Goal: Information Seeking & Learning: Understand process/instructions

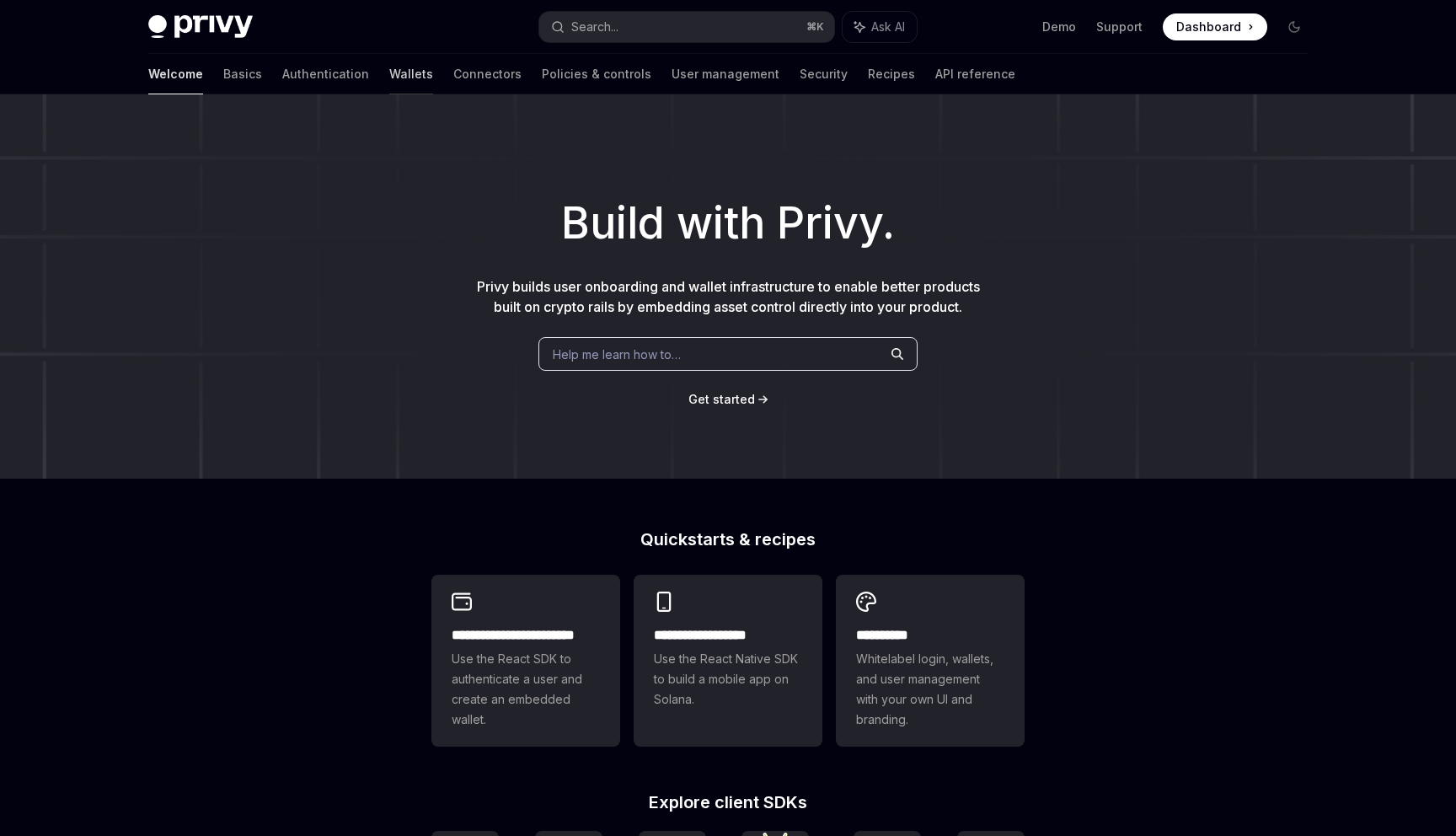
click at [389, 68] on link "Wallets" at bounding box center [410, 73] width 44 height 41
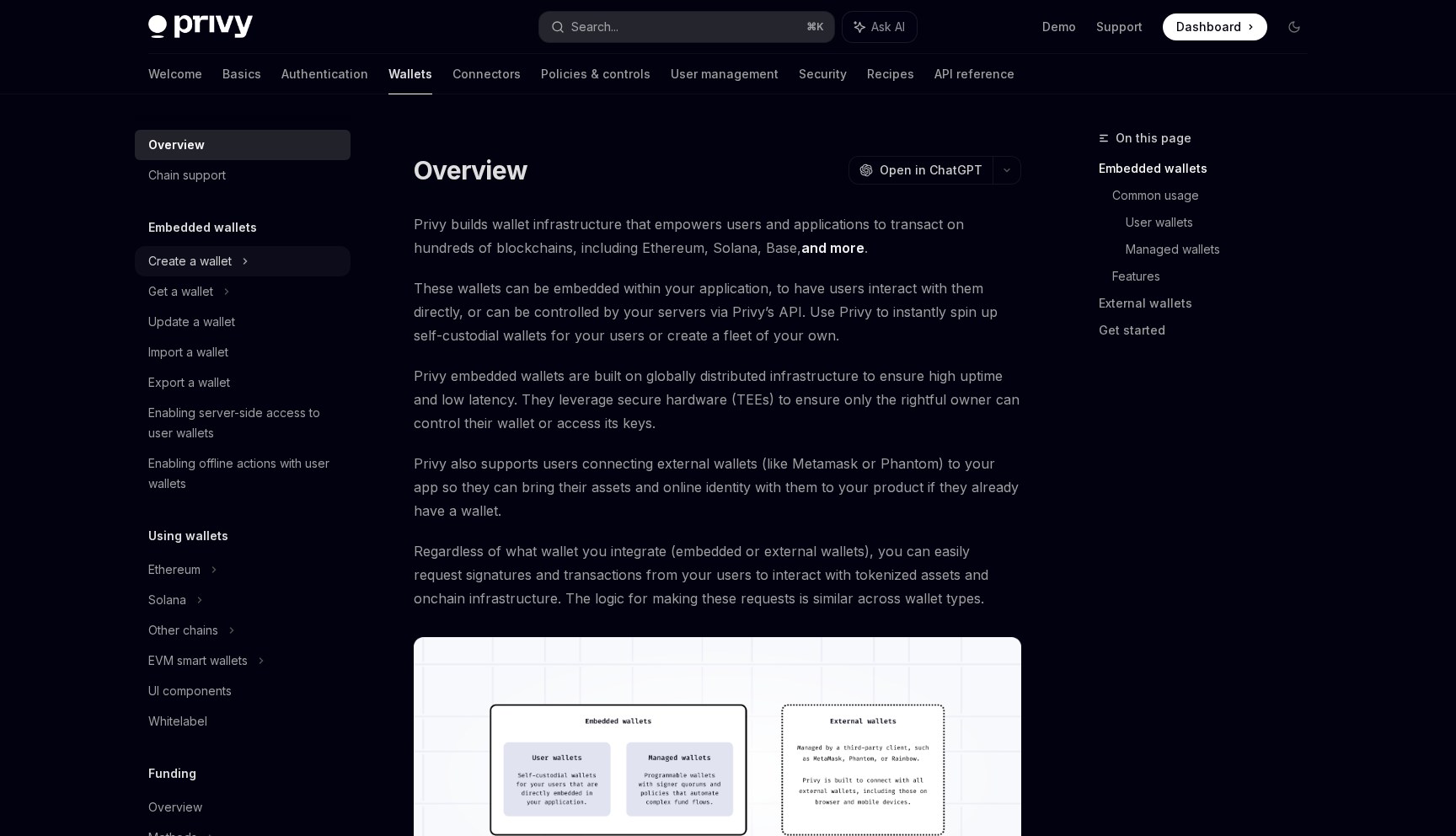
click at [220, 264] on div "Create a wallet" at bounding box center [190, 261] width 84 height 20
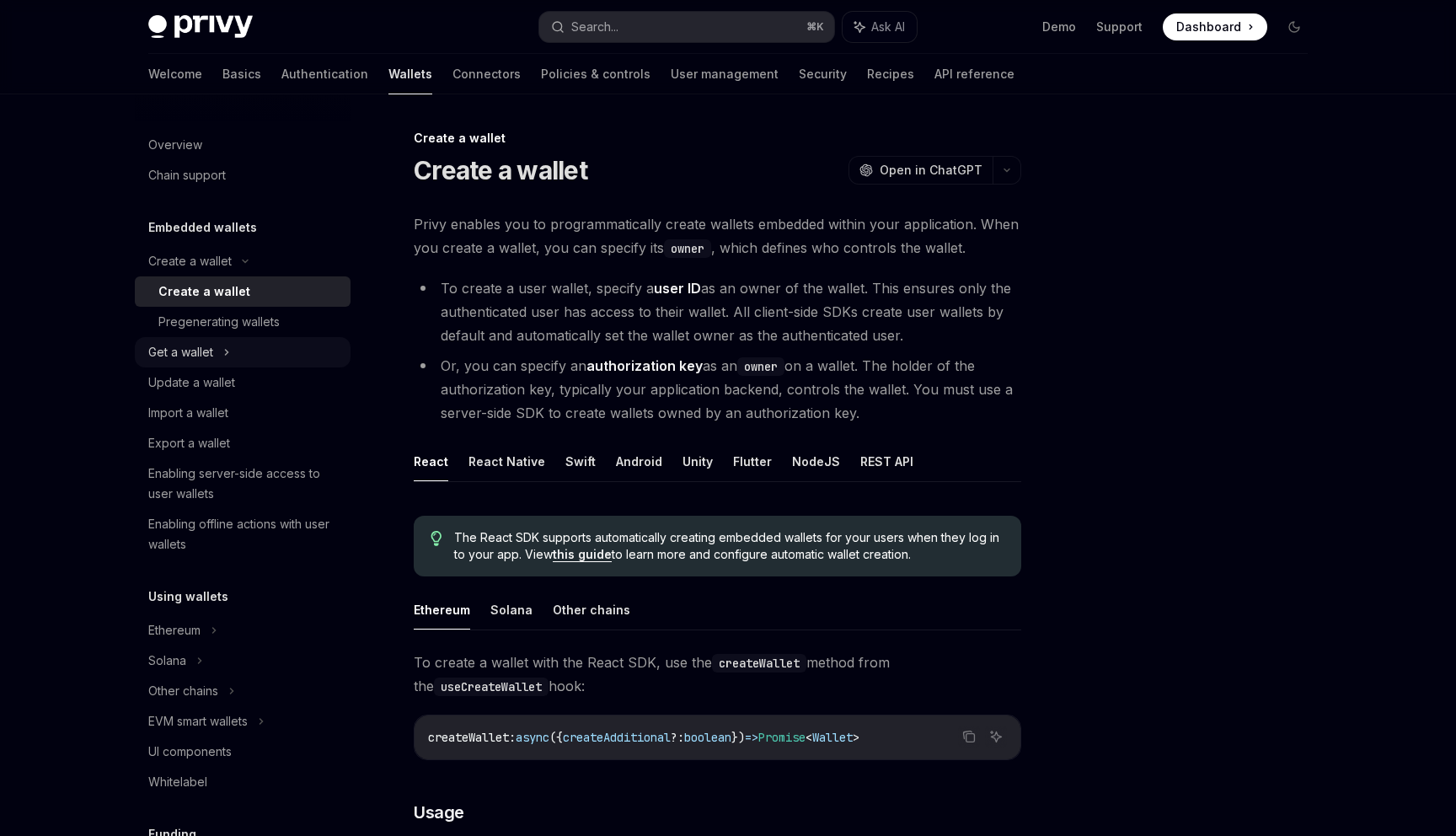
click at [209, 354] on div "Get a wallet" at bounding box center [181, 352] width 65 height 20
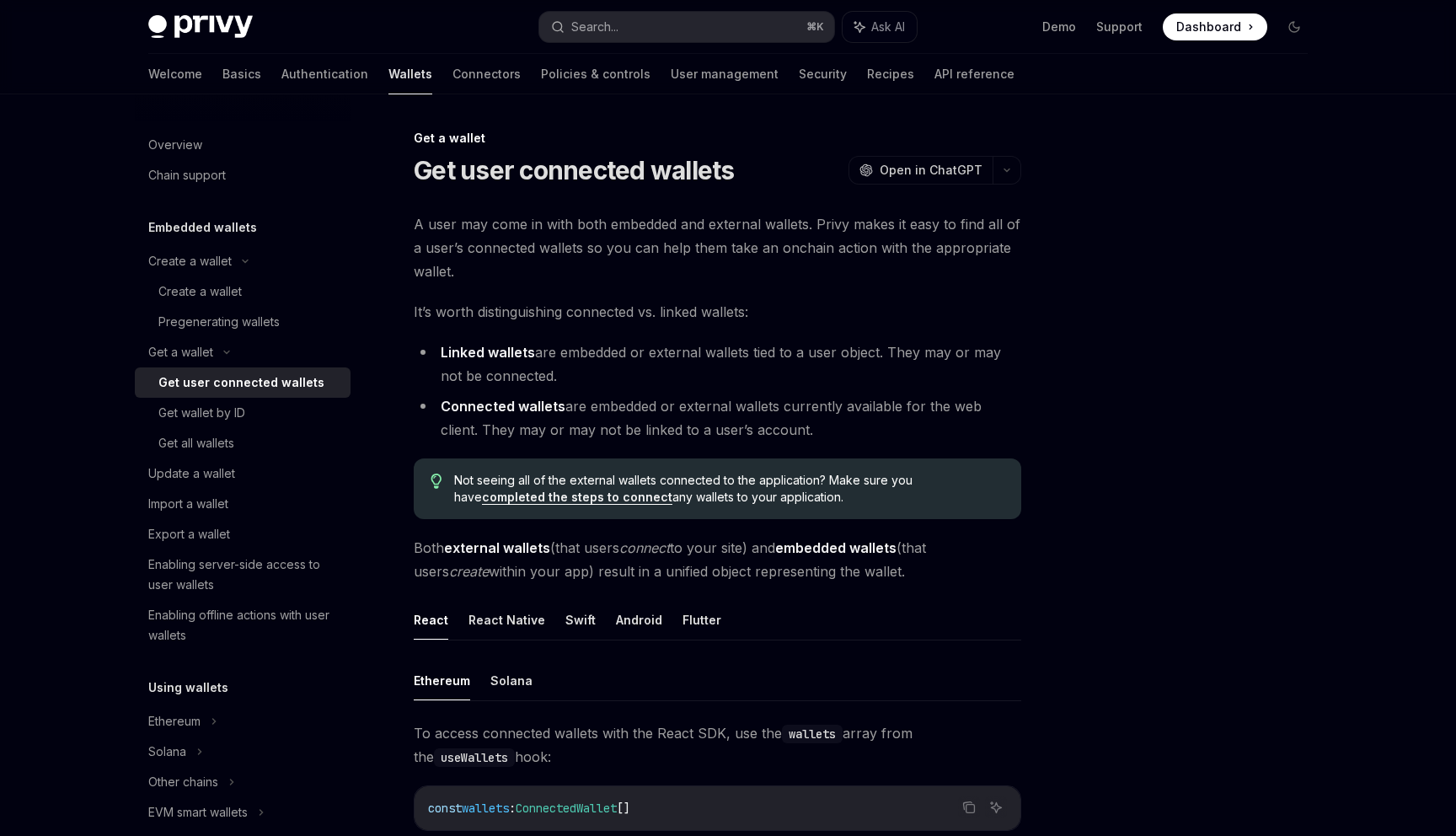
click at [216, 390] on div "Get user connected wallets" at bounding box center [241, 382] width 166 height 20
type textarea "*"
